Goal: Task Accomplishment & Management: Complete application form

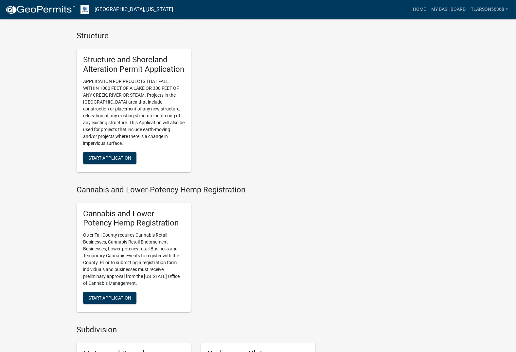
scroll to position [622, 0]
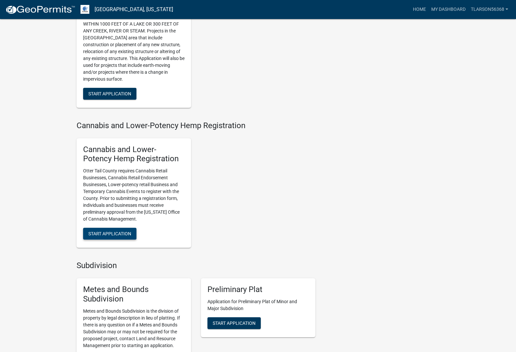
click at [120, 236] on button "Start Application" at bounding box center [109, 233] width 53 height 12
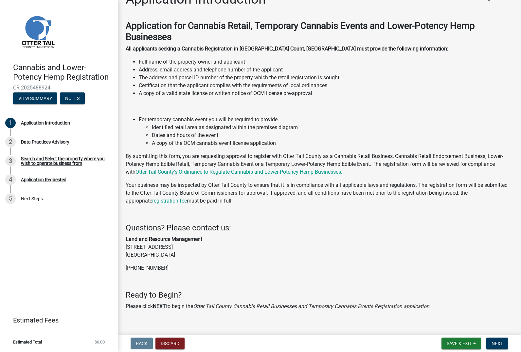
scroll to position [25, 0]
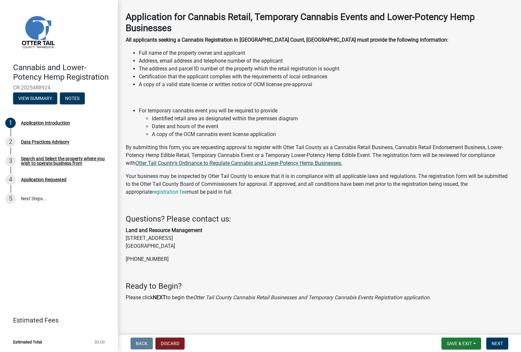
click at [266, 165] on link "Otter Tail County's Ordinance to Regulate Cannabis and Lower-Potency Hemp Busin…" at bounding box center [239, 163] width 207 height 6
click at [499, 347] on button "Next" at bounding box center [497, 343] width 22 height 12
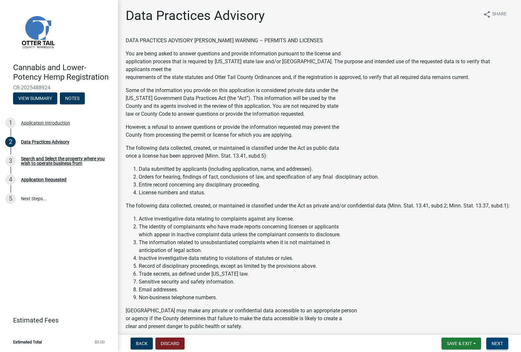
click at [501, 341] on span "Next" at bounding box center [497, 342] width 11 height 5
click at [500, 345] on span "Next" at bounding box center [497, 342] width 11 height 5
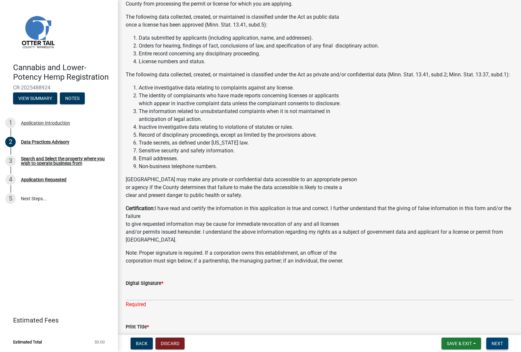
scroll to position [260, 0]
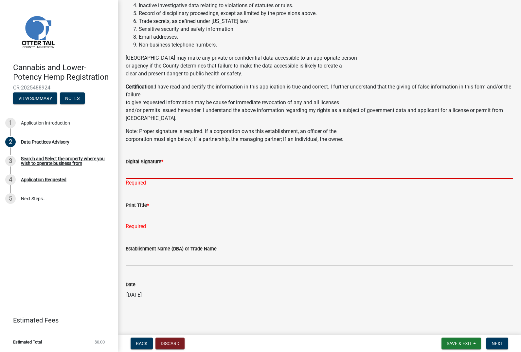
click at [229, 170] on input "Digital Signature *" at bounding box center [320, 171] width 388 height 13
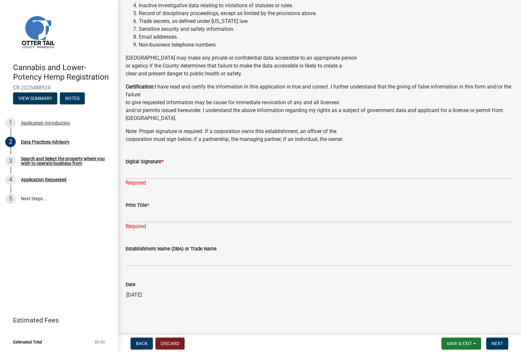
click at [316, 310] on div "Data Practices Advisory share Share DATA PRACTICES ADVISORY [PERSON_NAME] WARNI…" at bounding box center [319, 34] width 397 height 557
